Goal: Check status

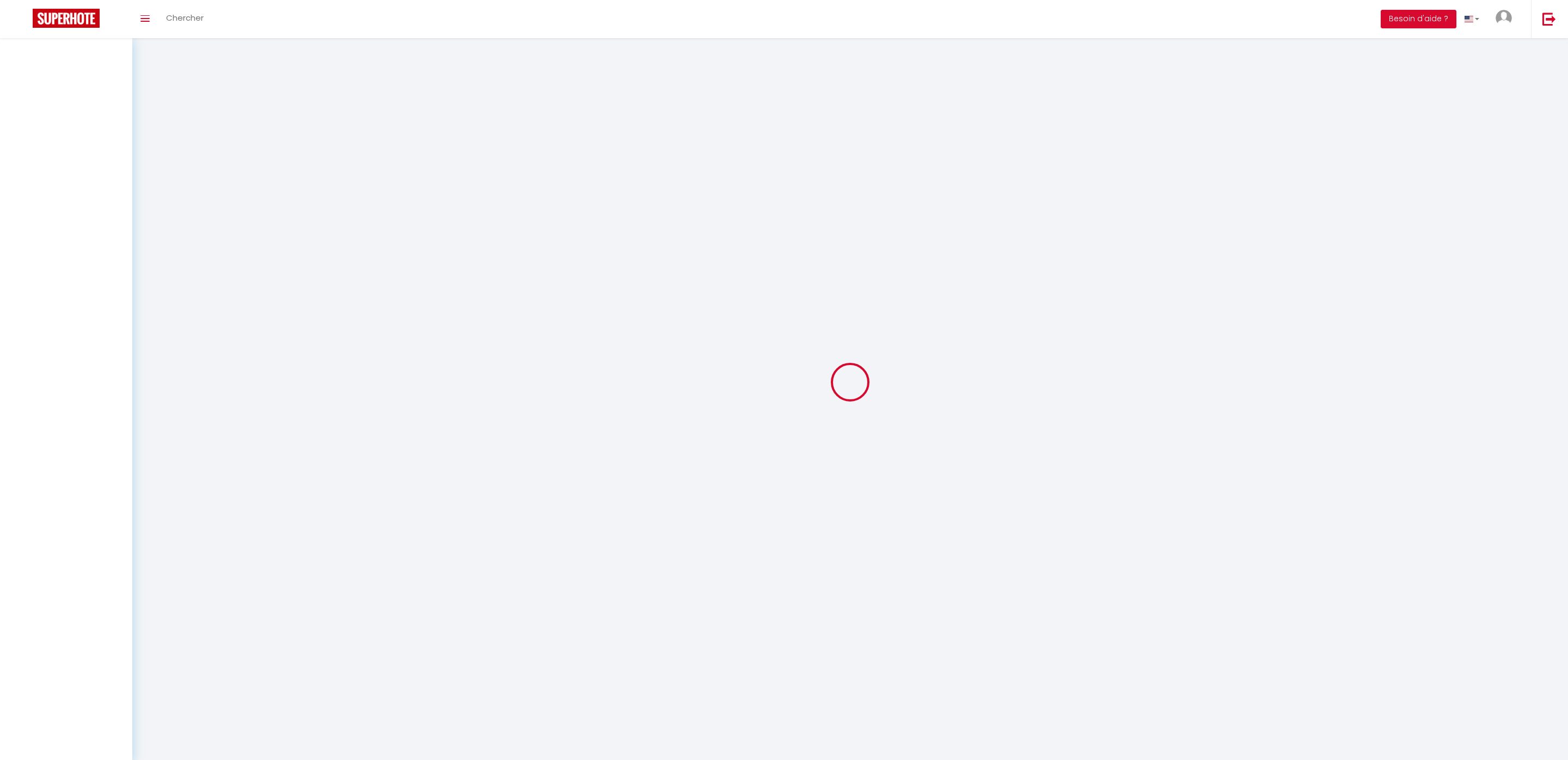
select select "not_cancelled"
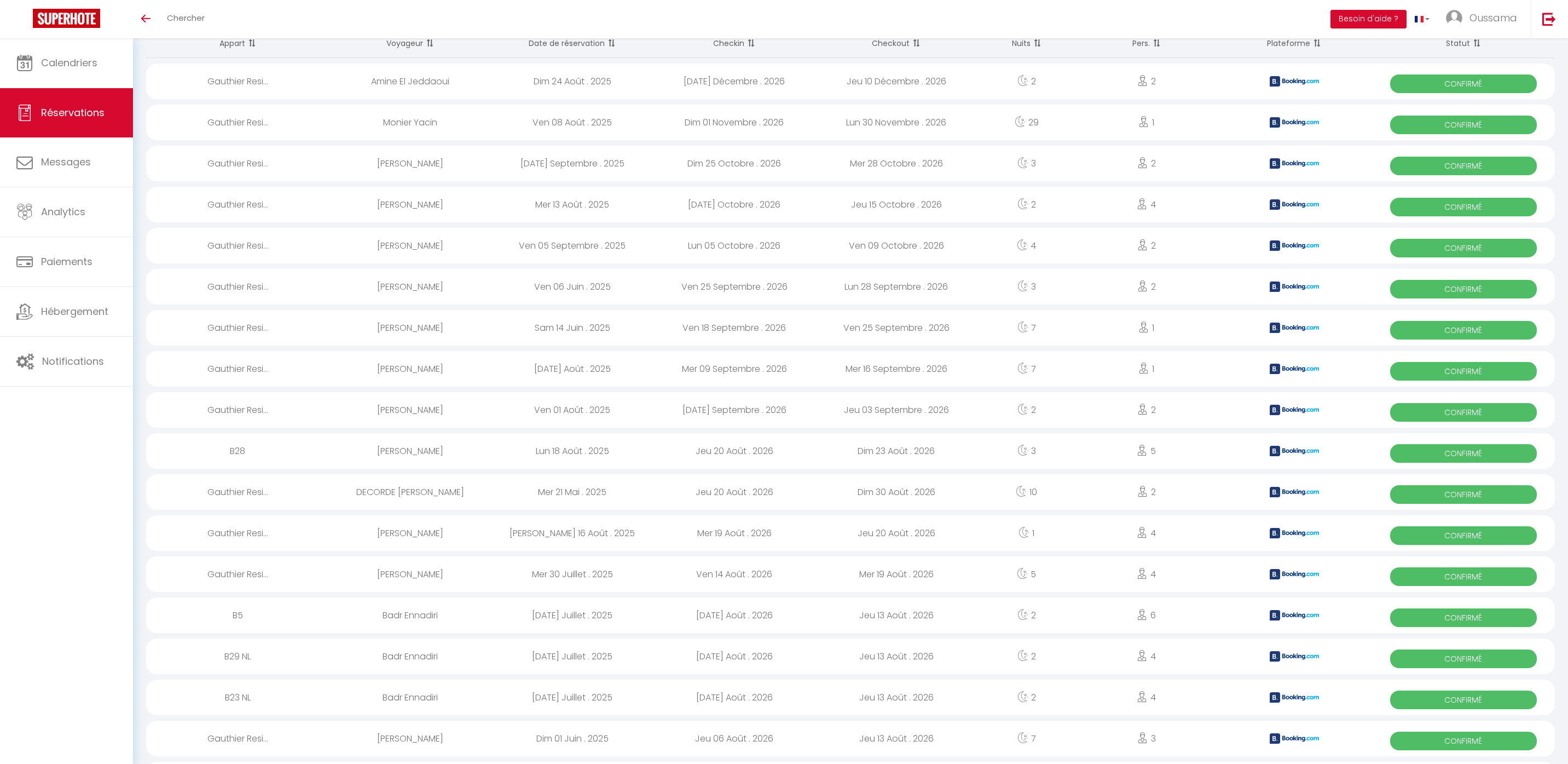
scroll to position [23, 0]
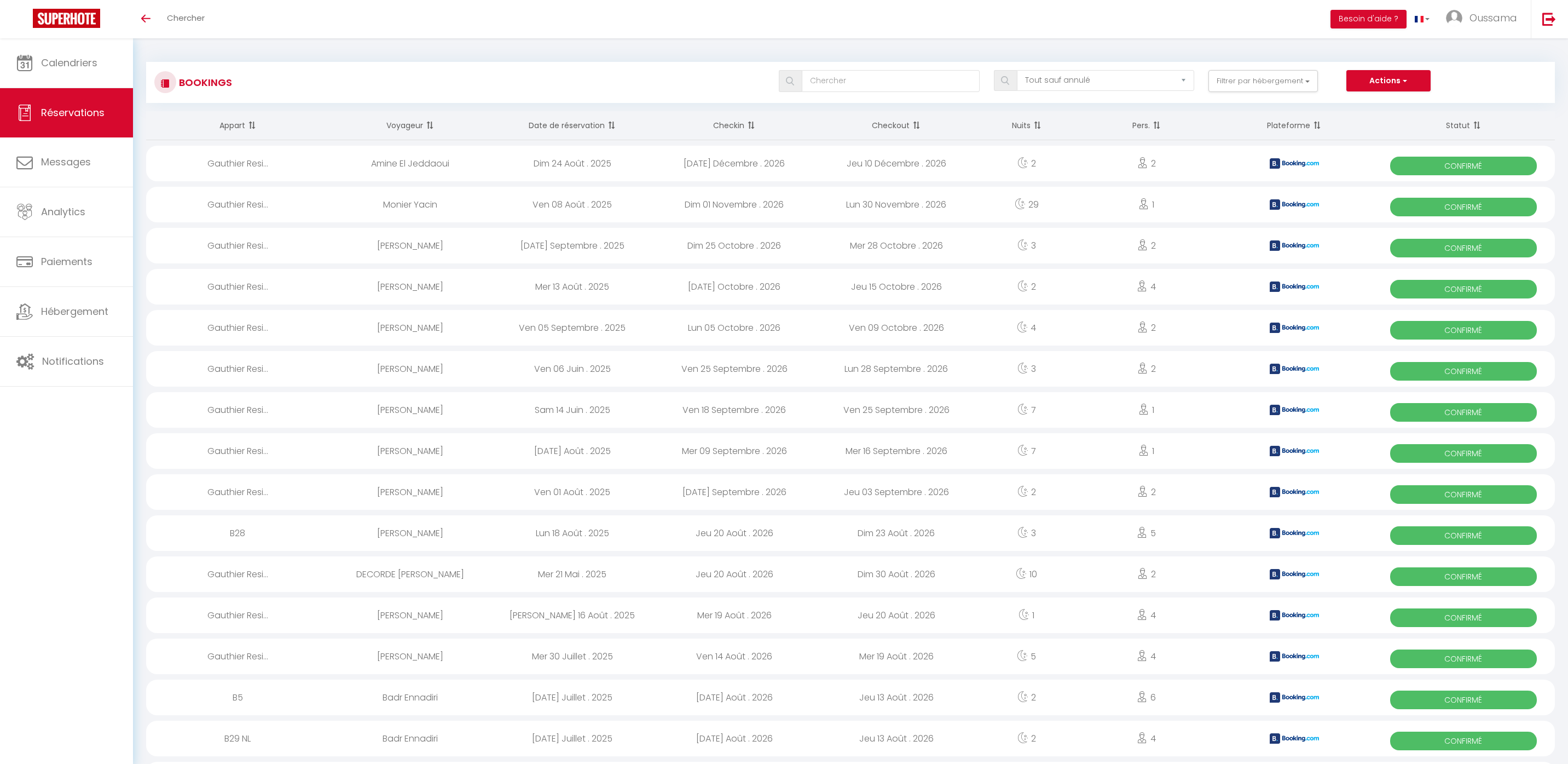
select select "not_cancelled"
